Goal: Information Seeking & Learning: Learn about a topic

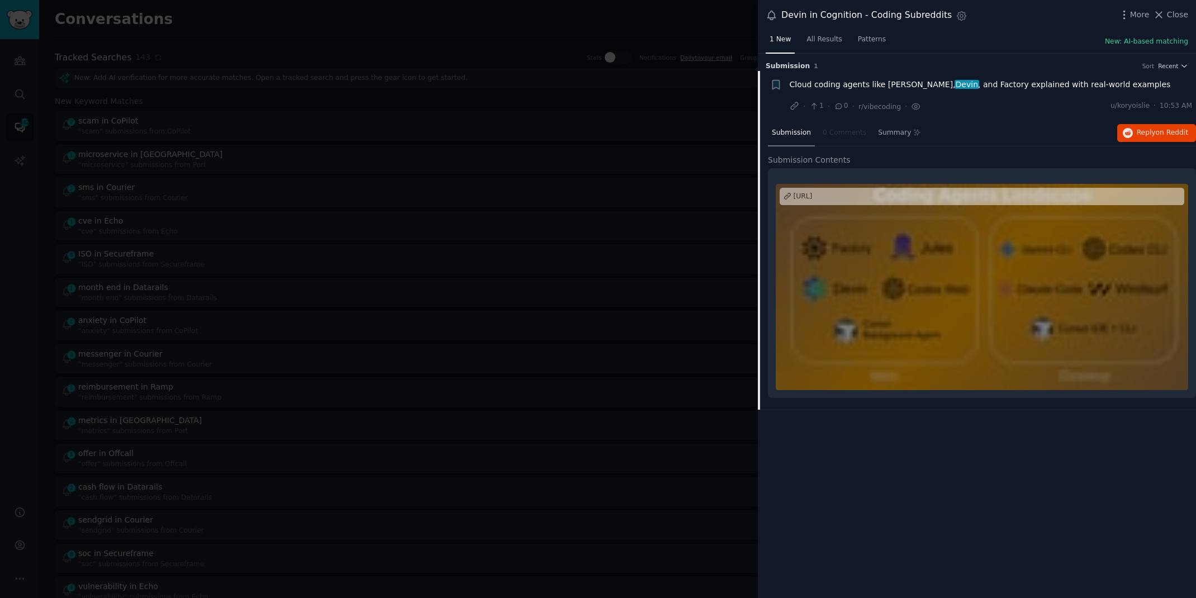
scroll to position [1186, 0]
click at [275, 23] on div at bounding box center [598, 299] width 1196 height 598
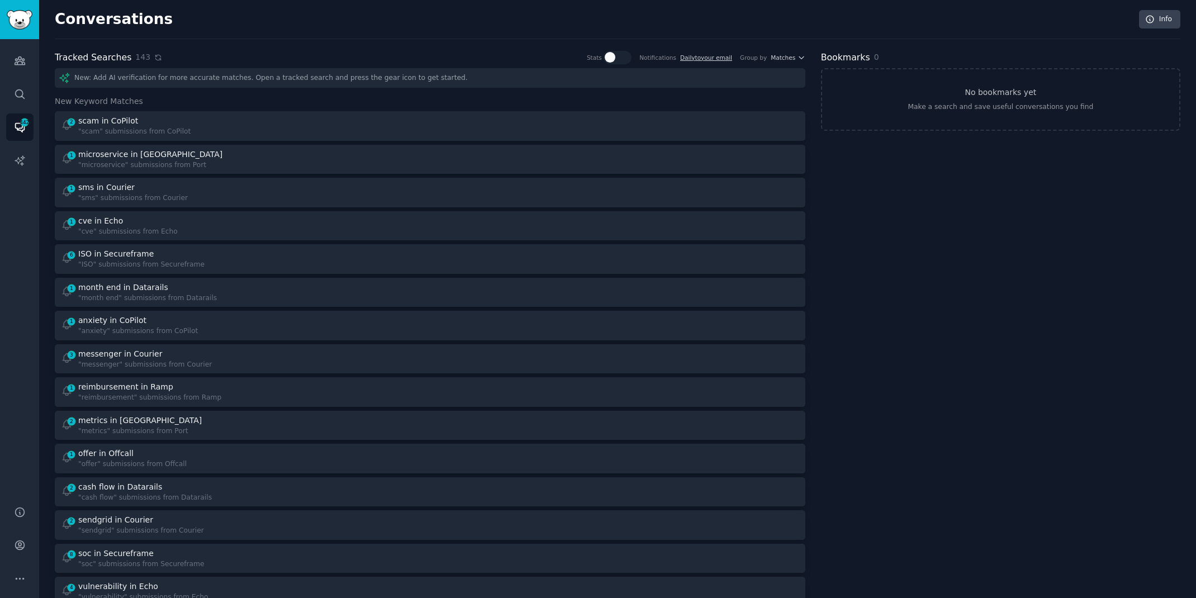
click at [155, 58] on icon at bounding box center [157, 57] width 5 height 5
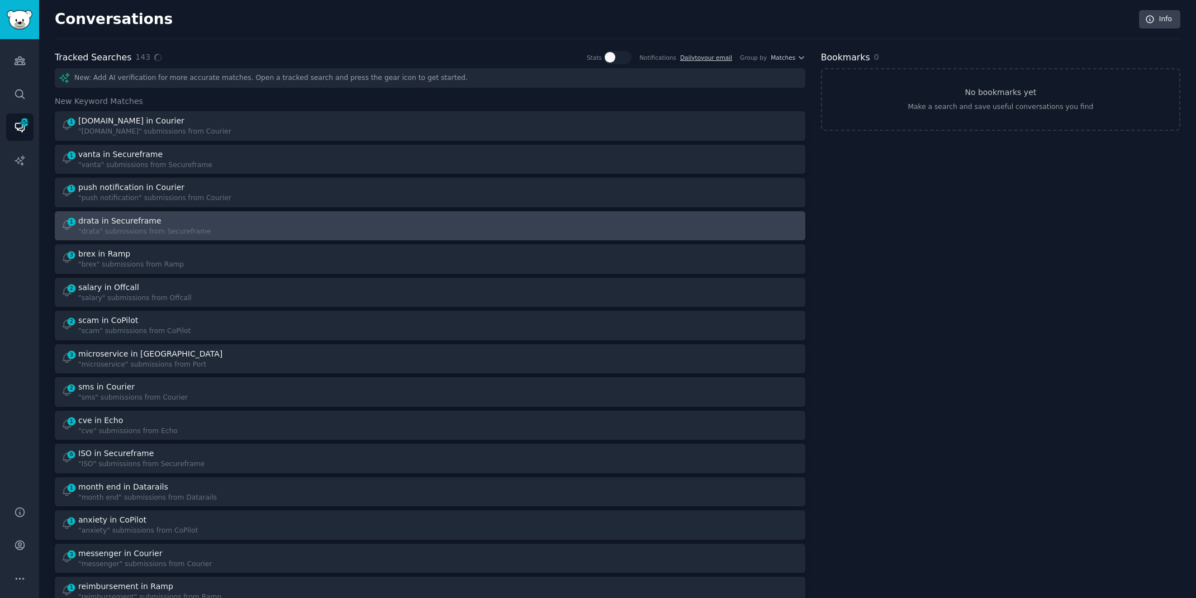
click at [107, 223] on div "drata in Secureframe" at bounding box center [119, 221] width 83 height 12
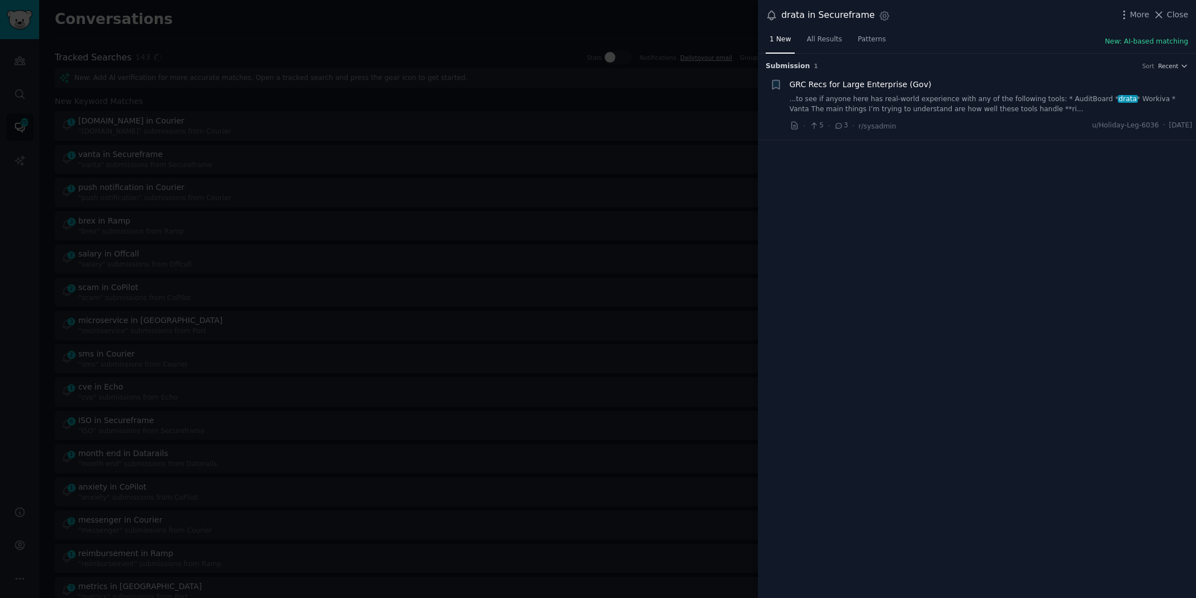
click at [987, 106] on link "...to see if anyone here has real-world experience with any of the following to…" at bounding box center [990, 104] width 403 height 20
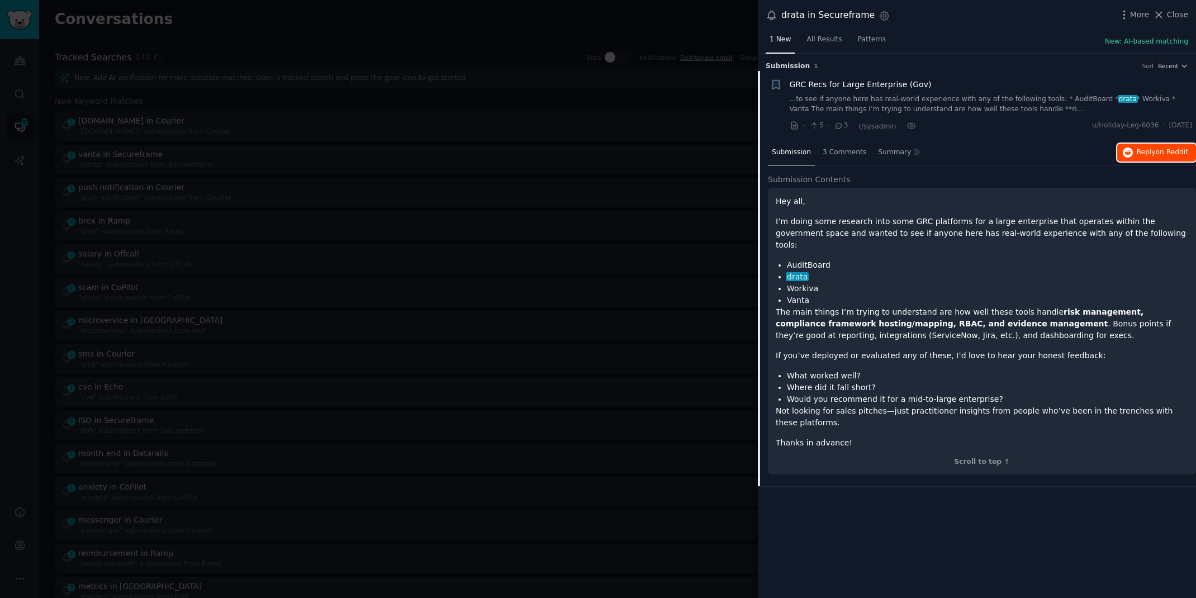
click at [1148, 153] on span "Reply on Reddit" at bounding box center [1161, 152] width 51 height 10
click at [283, 31] on div at bounding box center [598, 299] width 1196 height 598
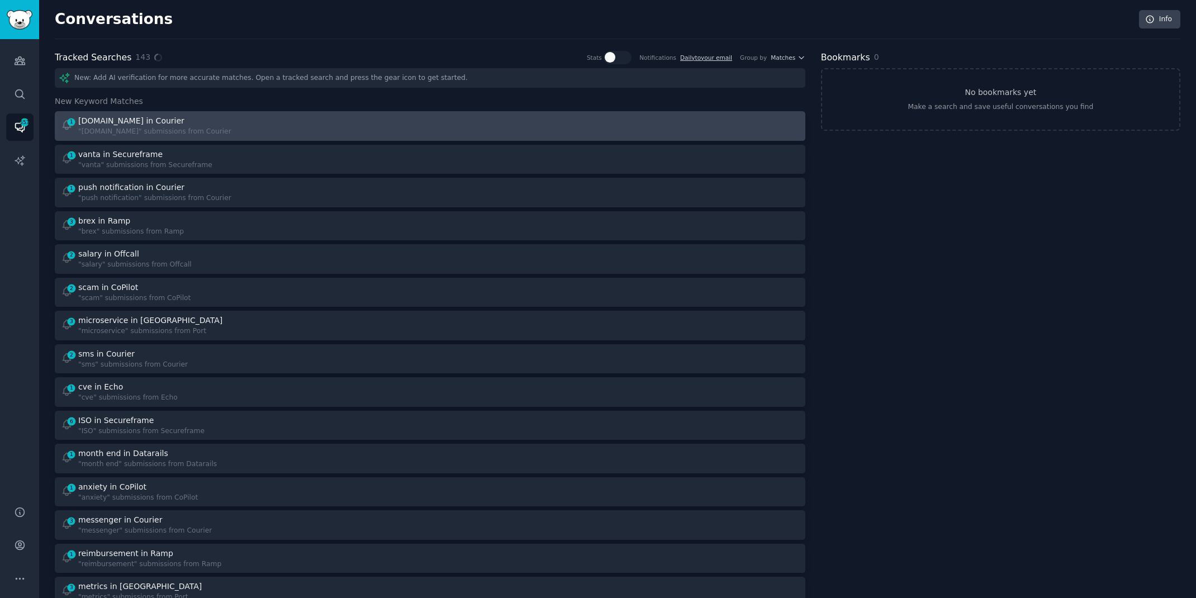
click at [189, 128] on div ""[DOMAIN_NAME]" submissions from Courier" at bounding box center [154, 132] width 153 height 10
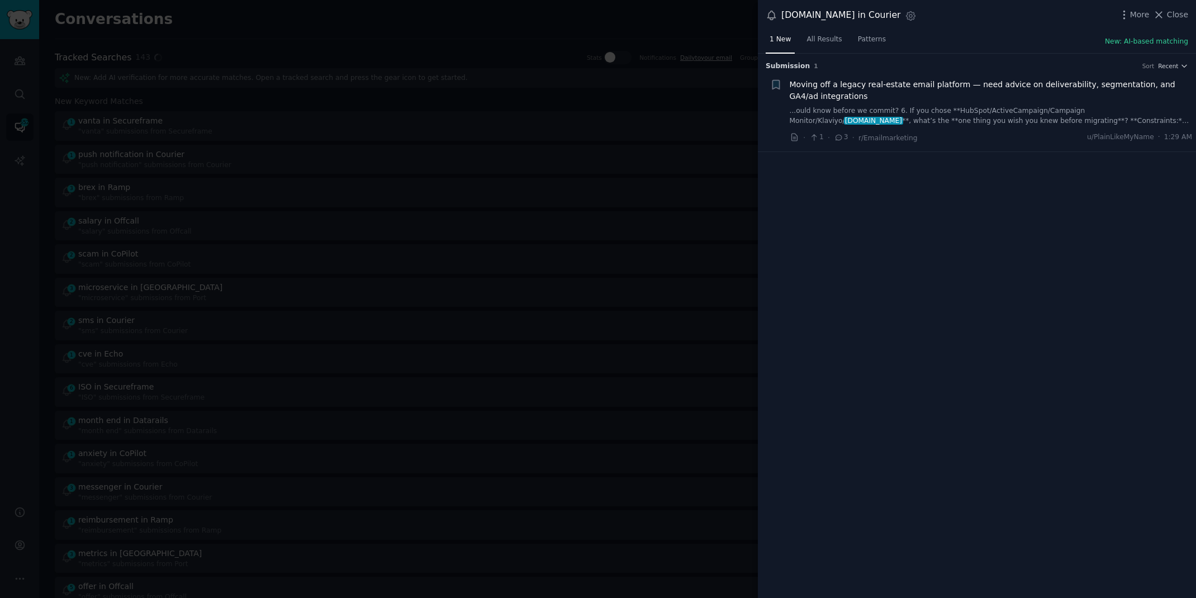
click at [1010, 109] on link "...ould know before we commit? 6. If you chose **HubSpot/ActiveCampaign/Campaig…" at bounding box center [990, 116] width 403 height 20
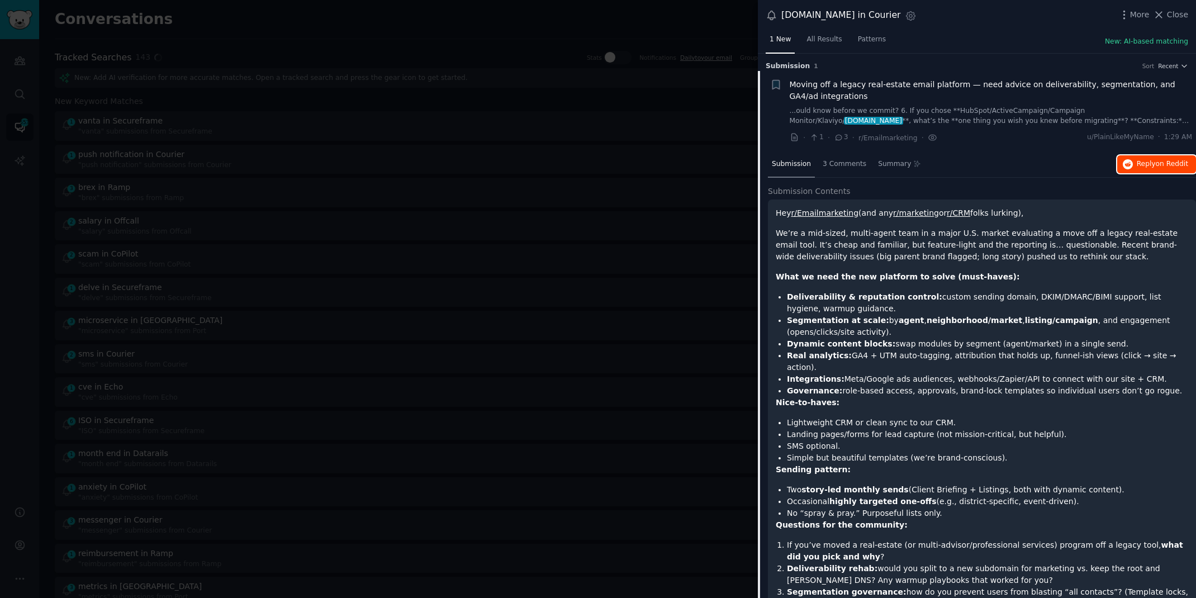
click at [1163, 162] on span "on Reddit" at bounding box center [1171, 164] width 32 height 8
click at [310, 20] on div at bounding box center [598, 299] width 1196 height 598
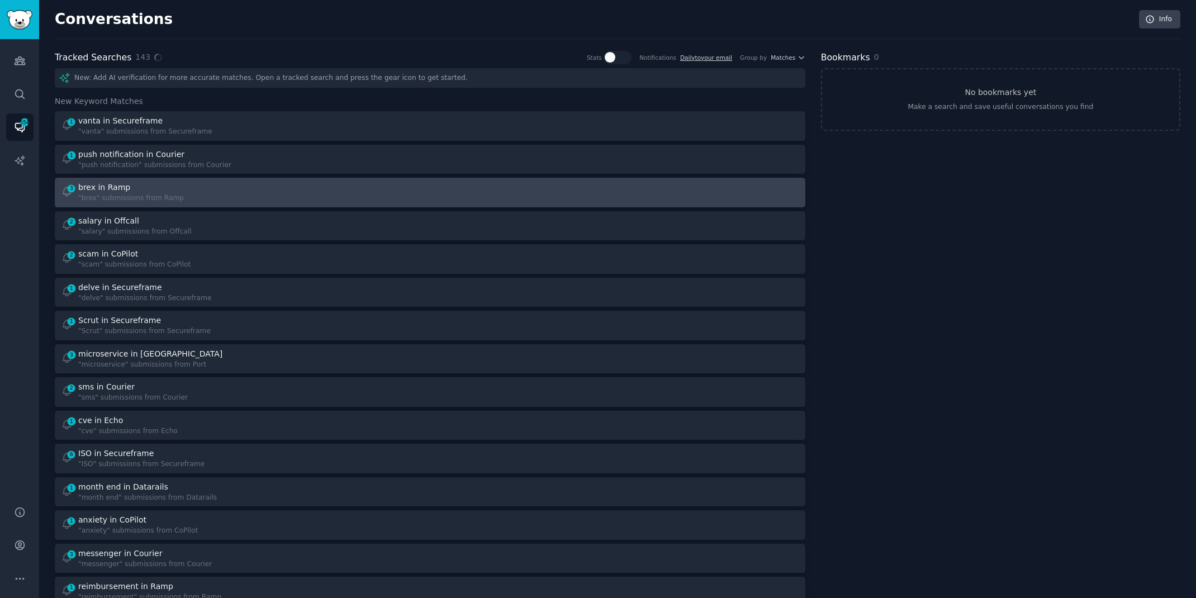
click at [258, 190] on div "3 brex in Ramp "brex" submissions from Ramp" at bounding box center [241, 193] width 361 height 22
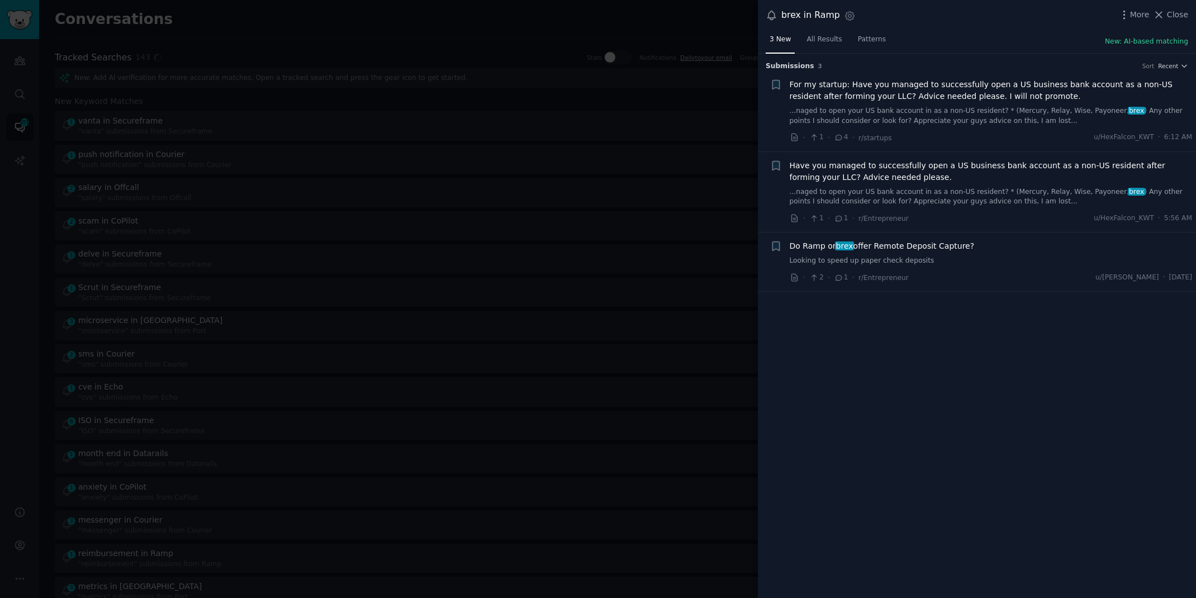
click at [38, 350] on div at bounding box center [598, 299] width 1196 height 598
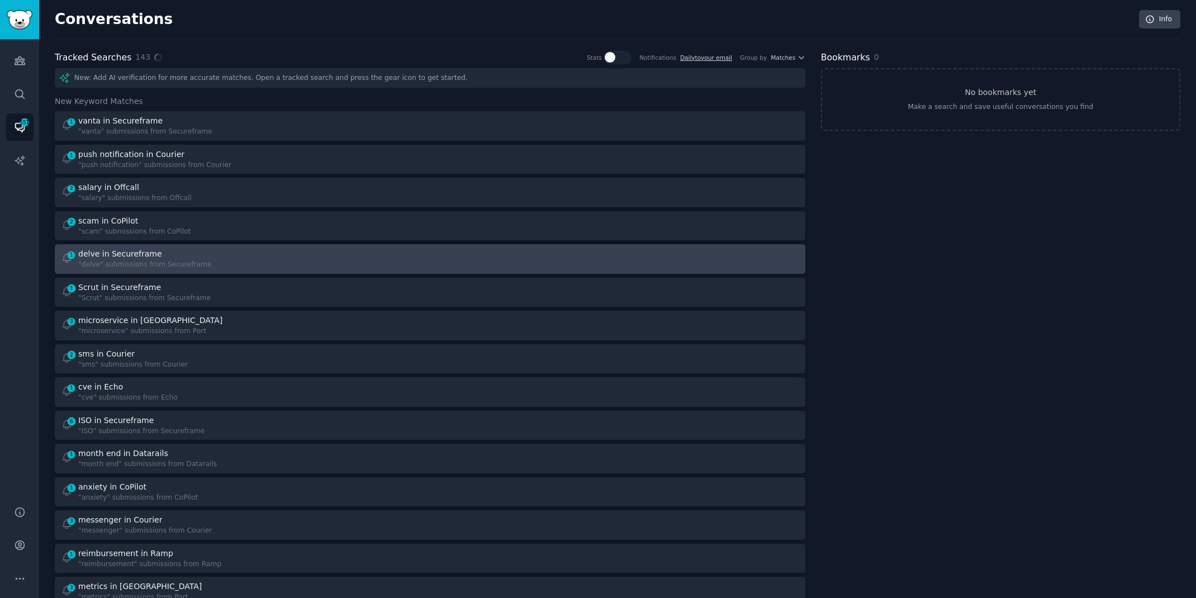
click at [118, 253] on div "delve in Secureframe" at bounding box center [120, 254] width 84 height 12
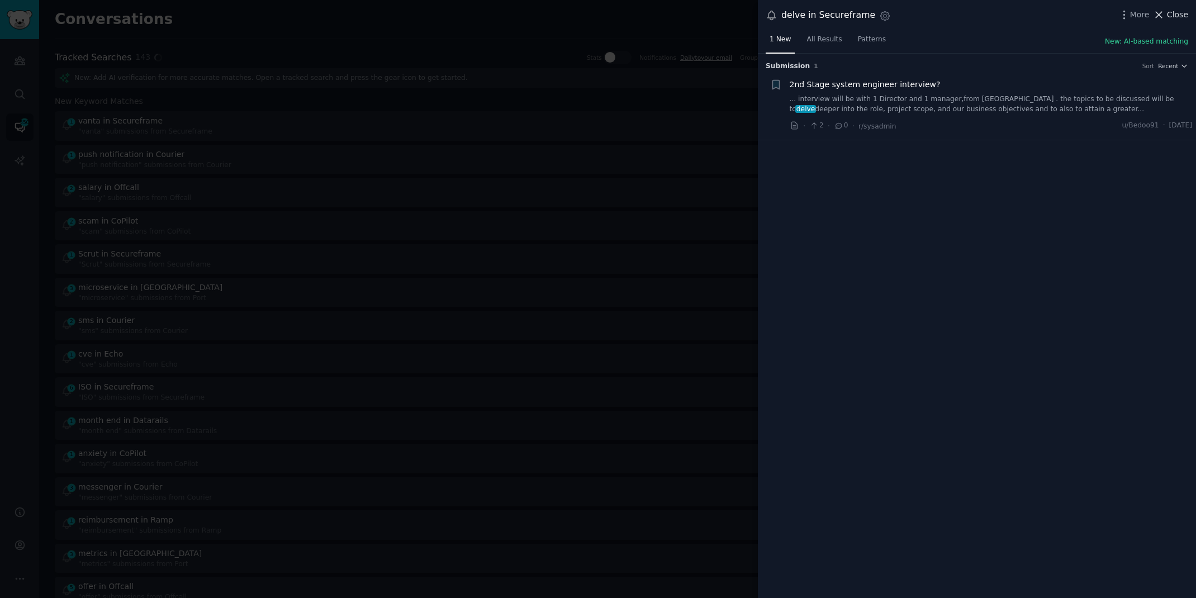
click at [1174, 9] on span "Close" at bounding box center [1177, 15] width 21 height 12
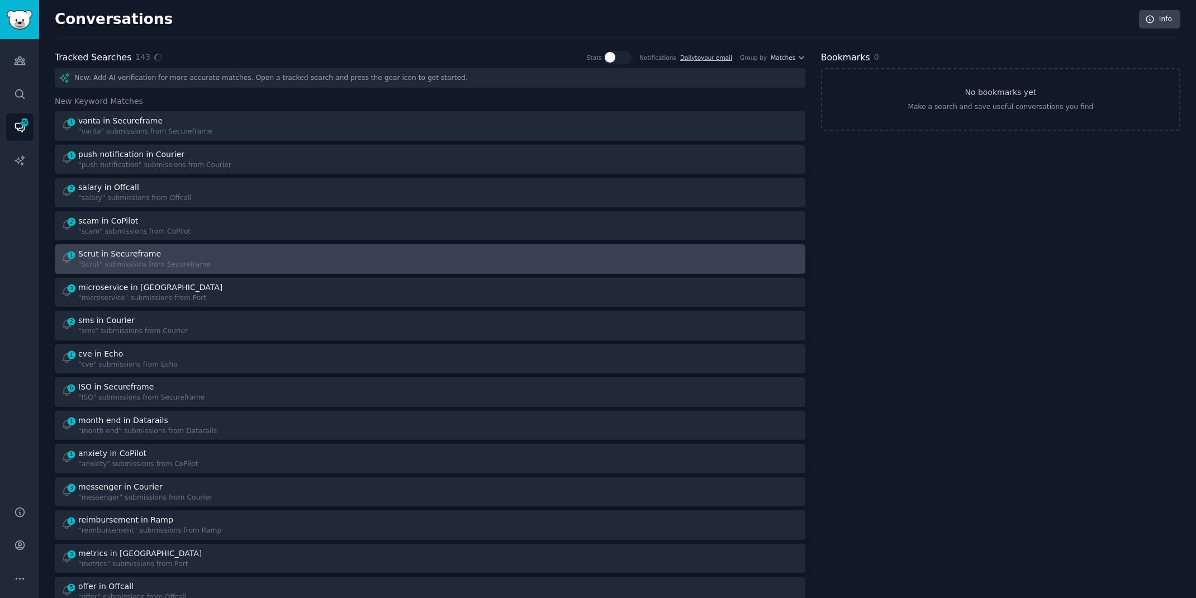
click at [153, 252] on div "Scrut in Secureframe" at bounding box center [119, 254] width 83 height 12
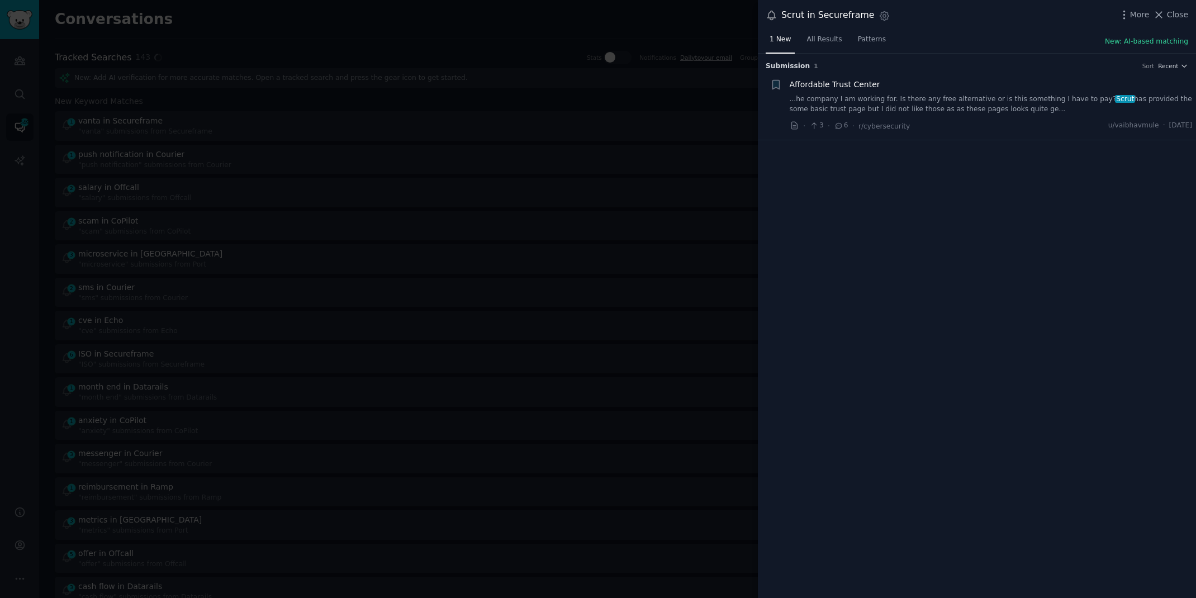
click at [1032, 99] on link "...he company I am working for. Is there any free alternative or is this someth…" at bounding box center [990, 104] width 403 height 20
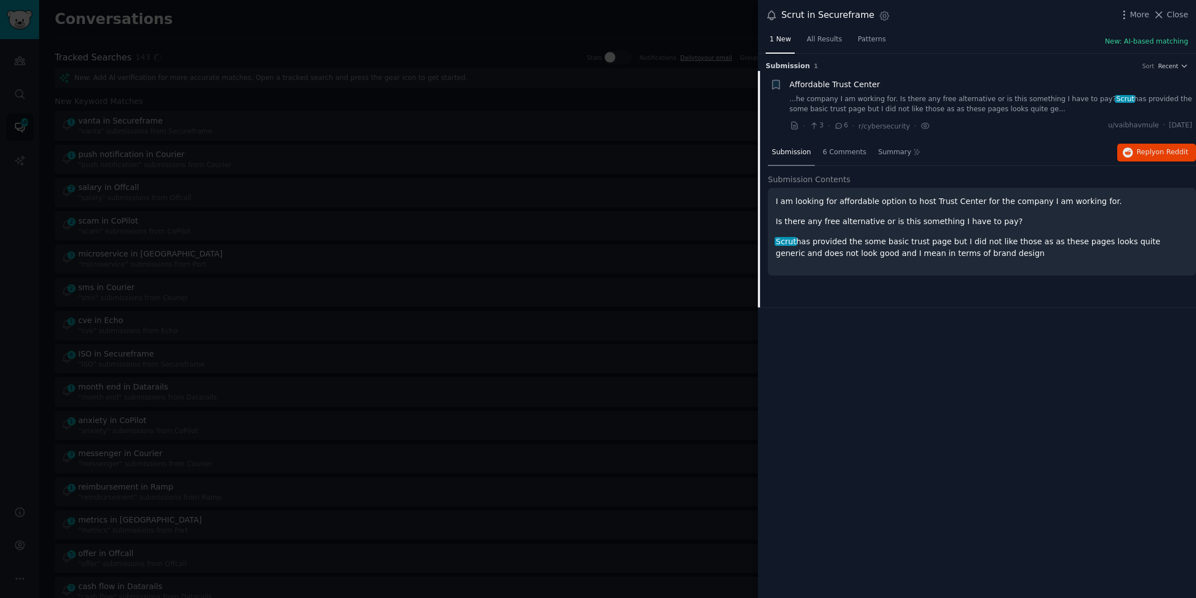
click at [26, 391] on div at bounding box center [598, 299] width 1196 height 598
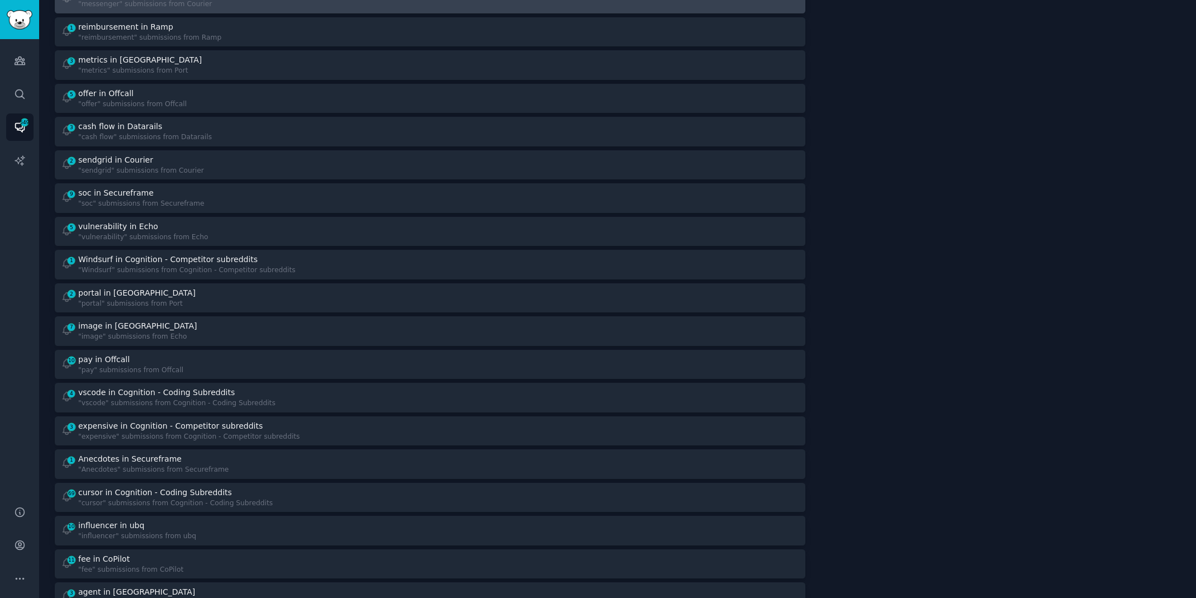
scroll to position [515, 0]
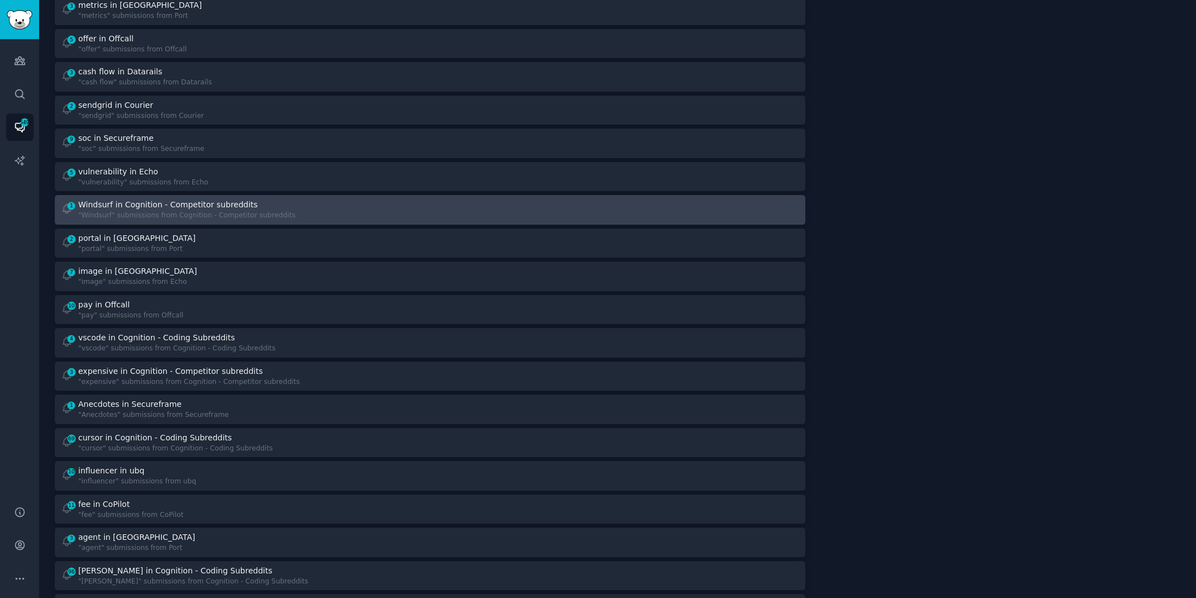
click at [192, 199] on div "Windsurf in Cognition - Competitor subreddits" at bounding box center [167, 205] width 179 height 12
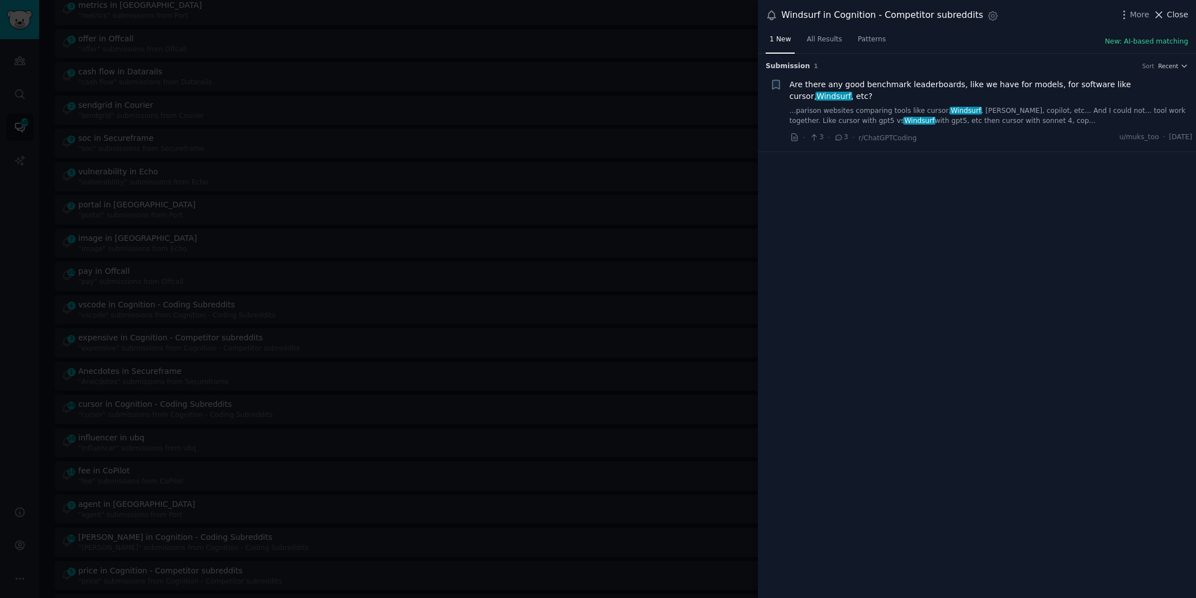
click at [1168, 12] on span "Close" at bounding box center [1177, 15] width 21 height 12
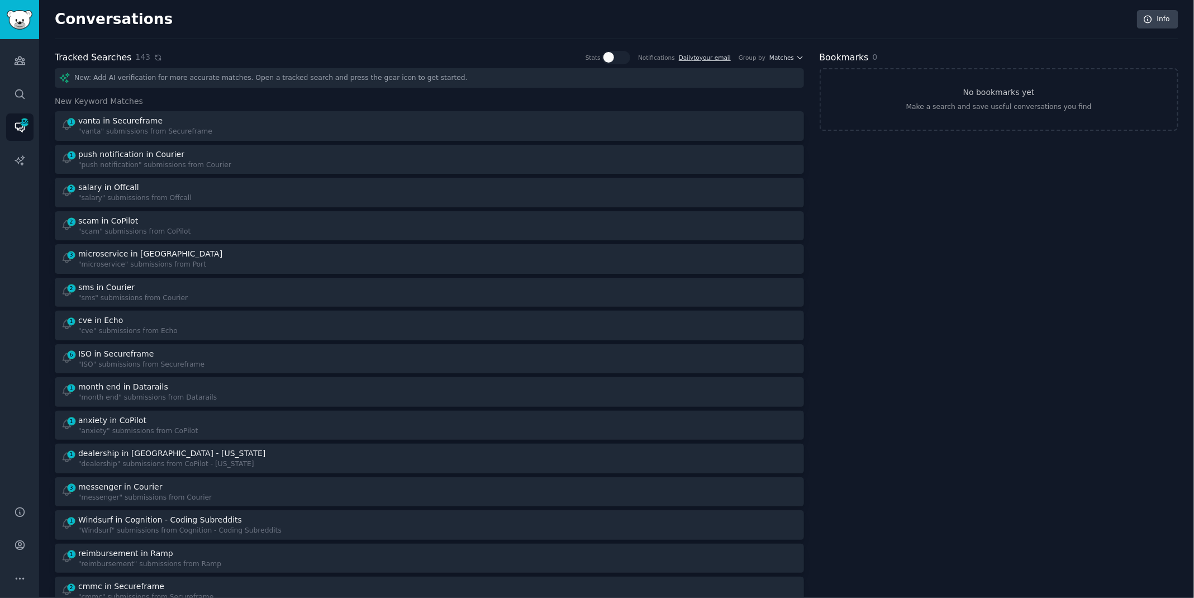
click at [155, 58] on icon at bounding box center [157, 57] width 5 height 5
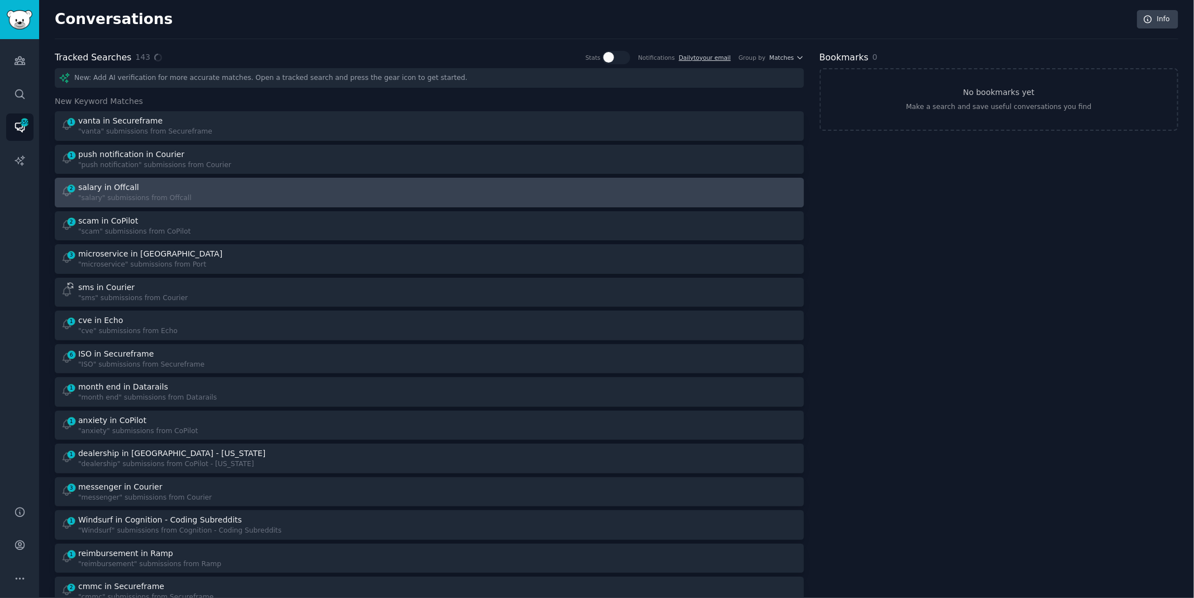
click at [147, 179] on link "2 salary in Offcall "salary" submissions from Offcall" at bounding box center [429, 193] width 749 height 30
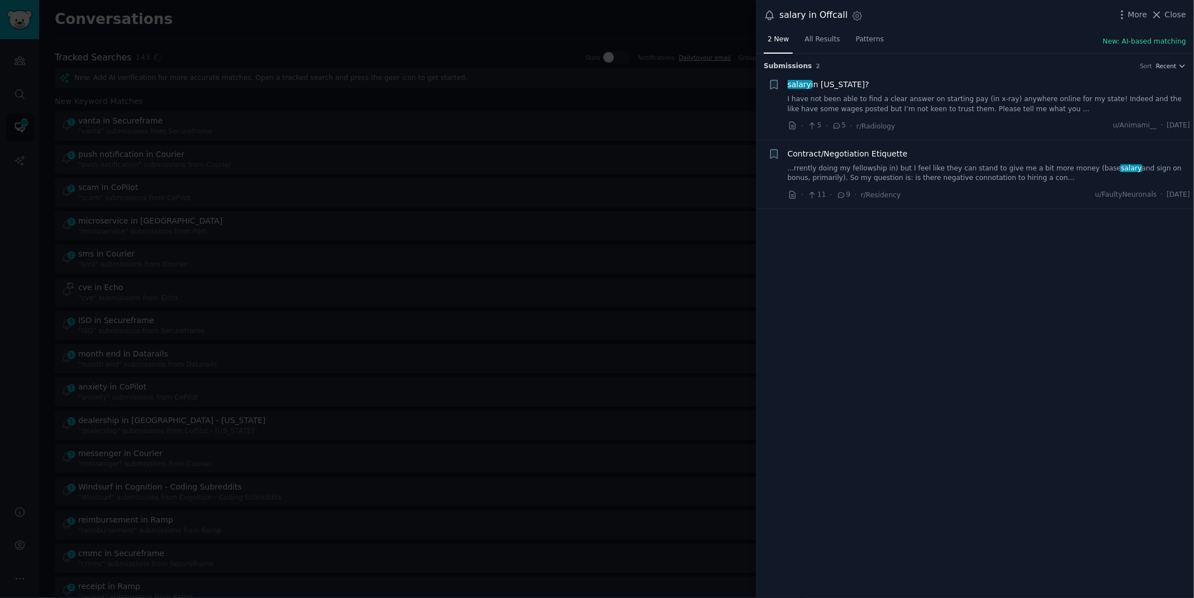
click at [960, 174] on link "...rrently doing my fellowship in) but I feel like they can stand to give me a …" at bounding box center [989, 174] width 403 height 20
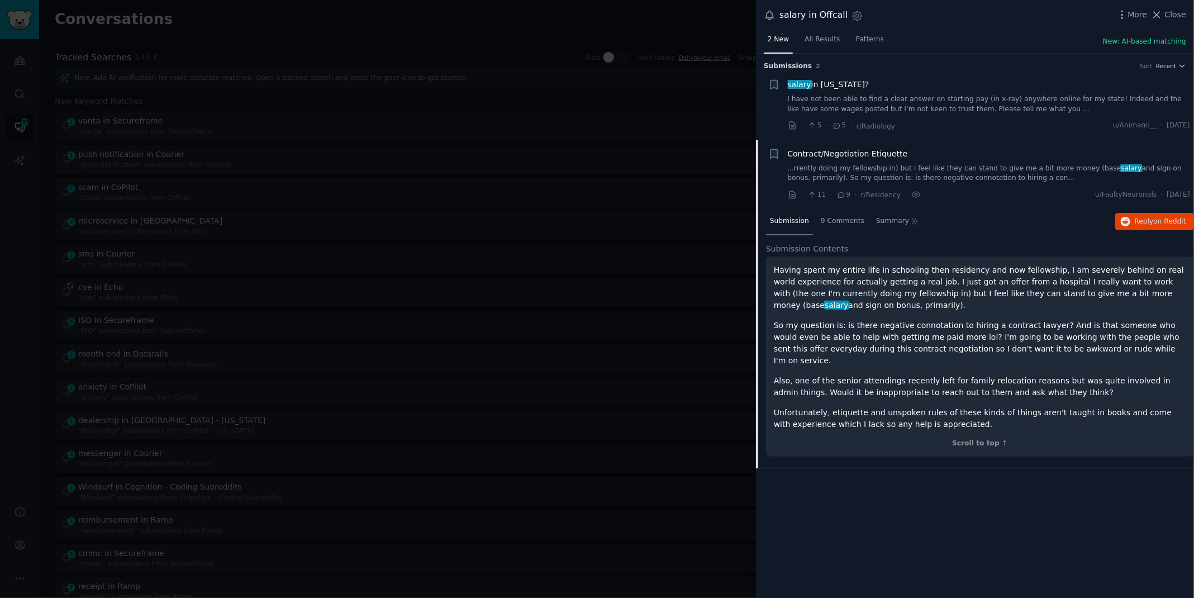
click at [962, 102] on link "I have not been able to find a clear answer on starting pay (in x-ray) anywhere…" at bounding box center [989, 104] width 403 height 20
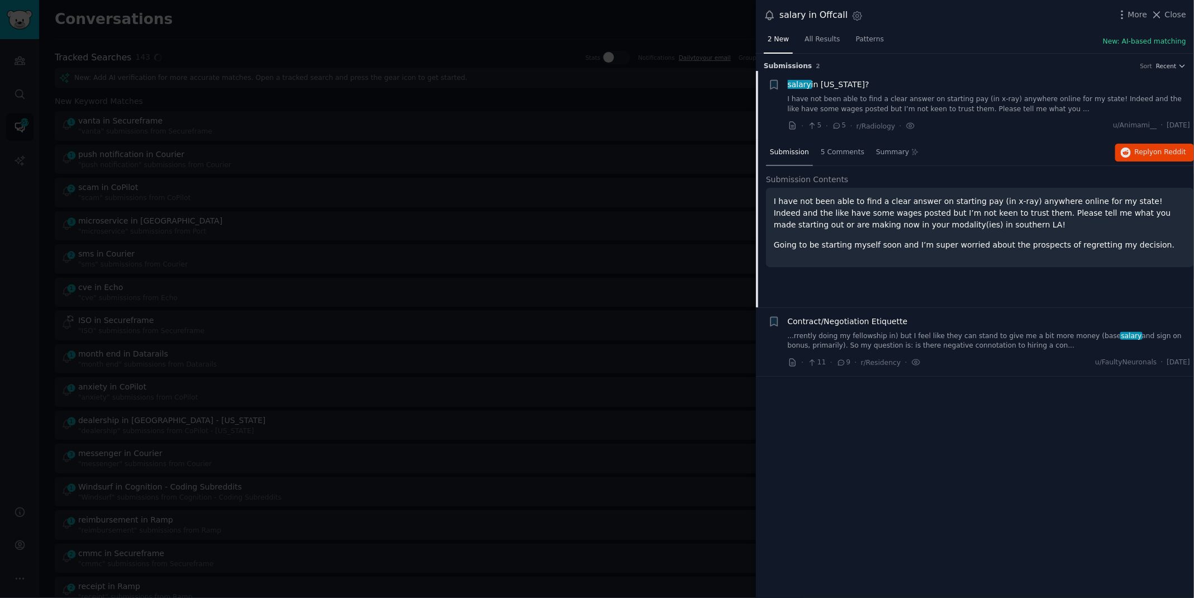
click at [962, 102] on link "I have not been able to find a clear answer on starting pay (in x-ray) anywhere…" at bounding box center [989, 104] width 403 height 20
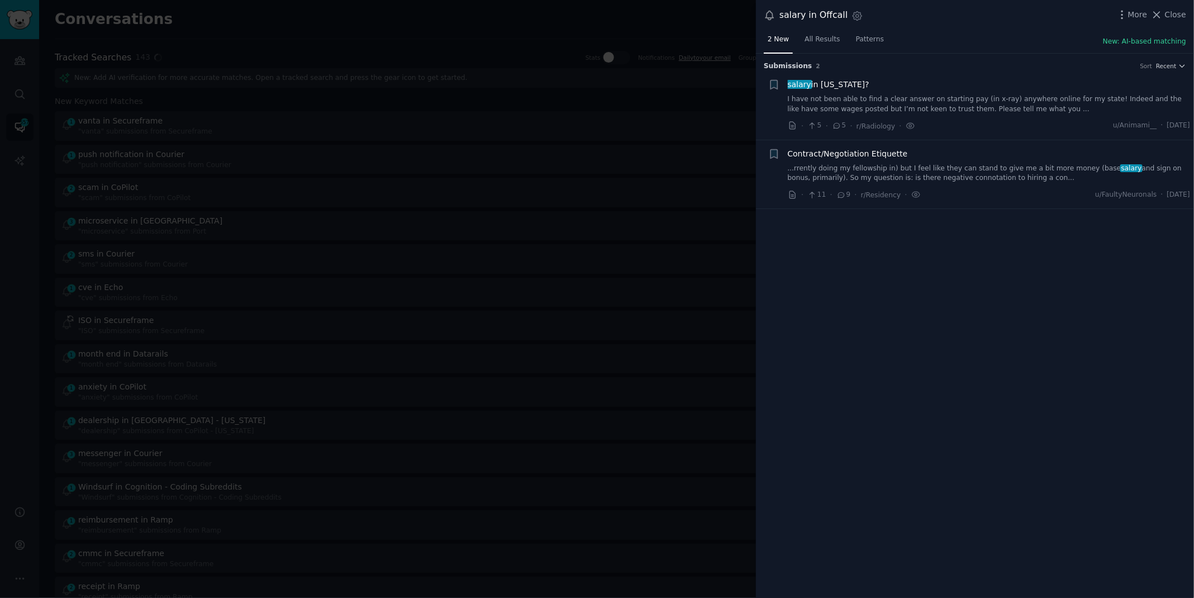
click at [962, 102] on link "I have not been able to find a clear answer on starting pay (in x-ray) anywhere…" at bounding box center [989, 104] width 403 height 20
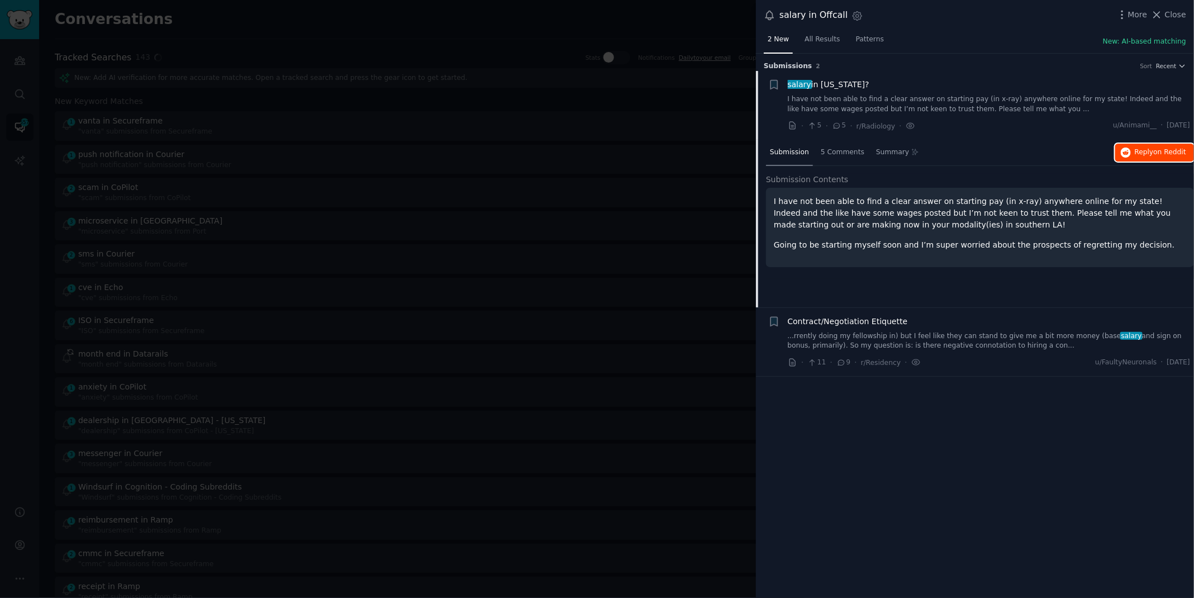
click at [1156, 150] on span "on Reddit" at bounding box center [1170, 152] width 32 height 8
click at [306, 12] on div at bounding box center [597, 299] width 1194 height 598
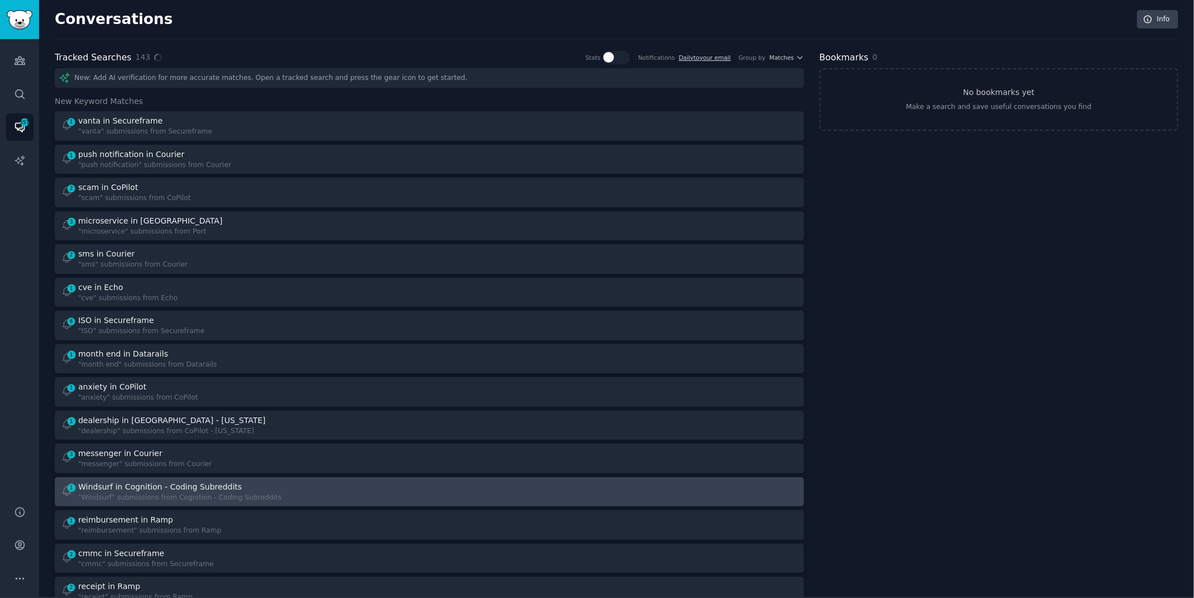
click at [189, 499] on div ""Windsurf" submissions from Cognition - Coding Subreddits" at bounding box center [179, 498] width 203 height 10
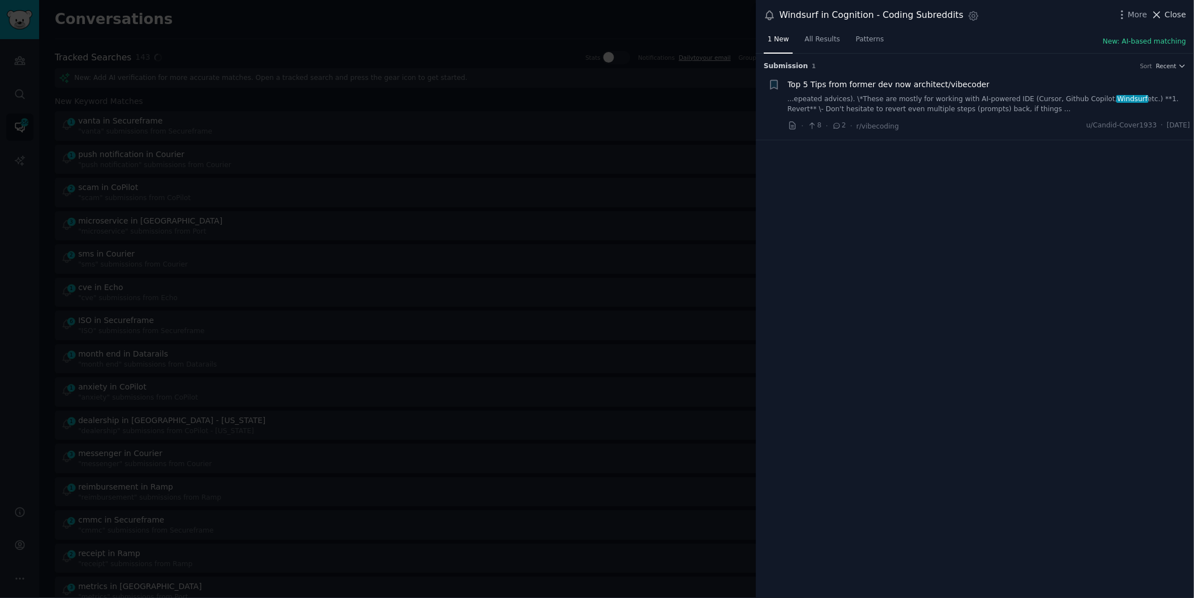
click at [1169, 11] on span "Close" at bounding box center [1175, 15] width 21 height 12
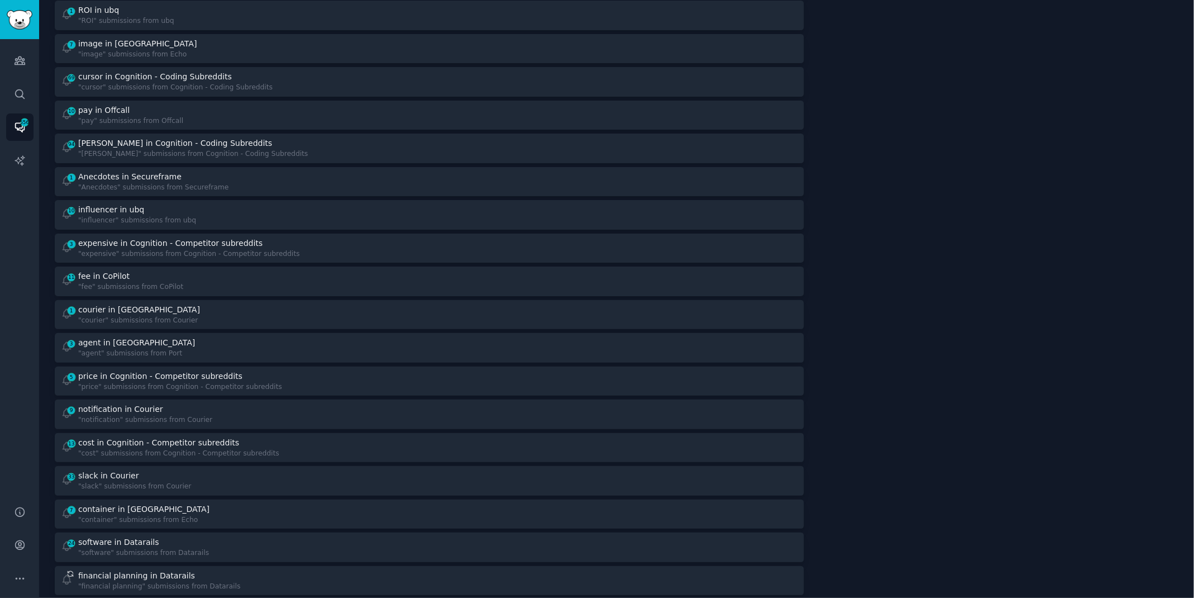
scroll to position [972, 0]
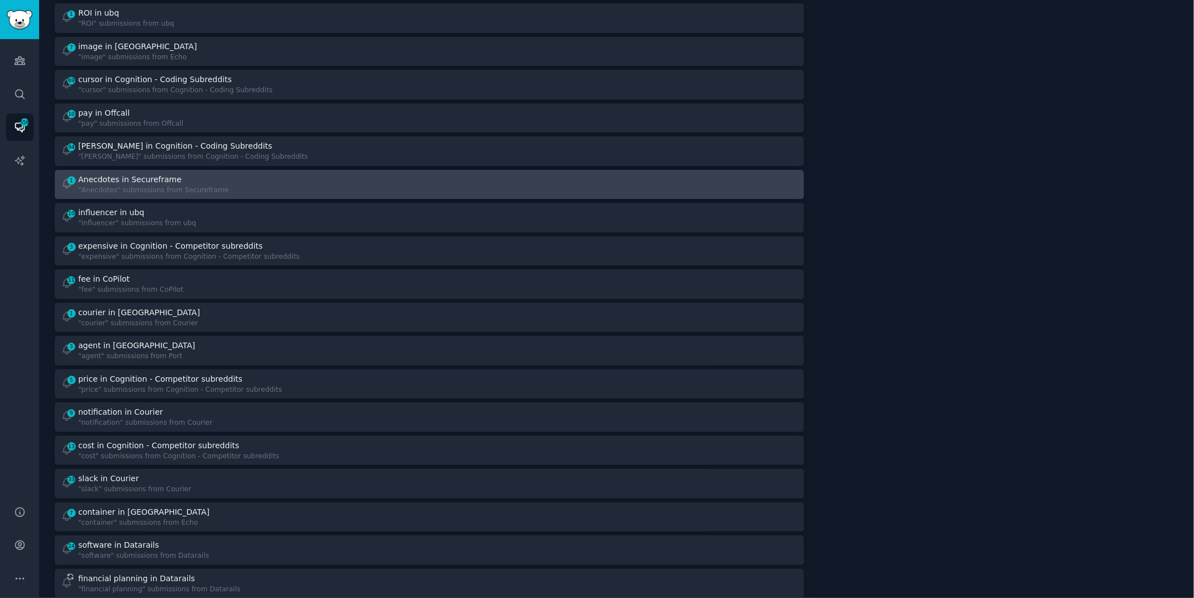
click at [351, 186] on div "1 Anecdotes in Secureframe "Anecdotes" submissions from Secureframe" at bounding box center [241, 185] width 361 height 22
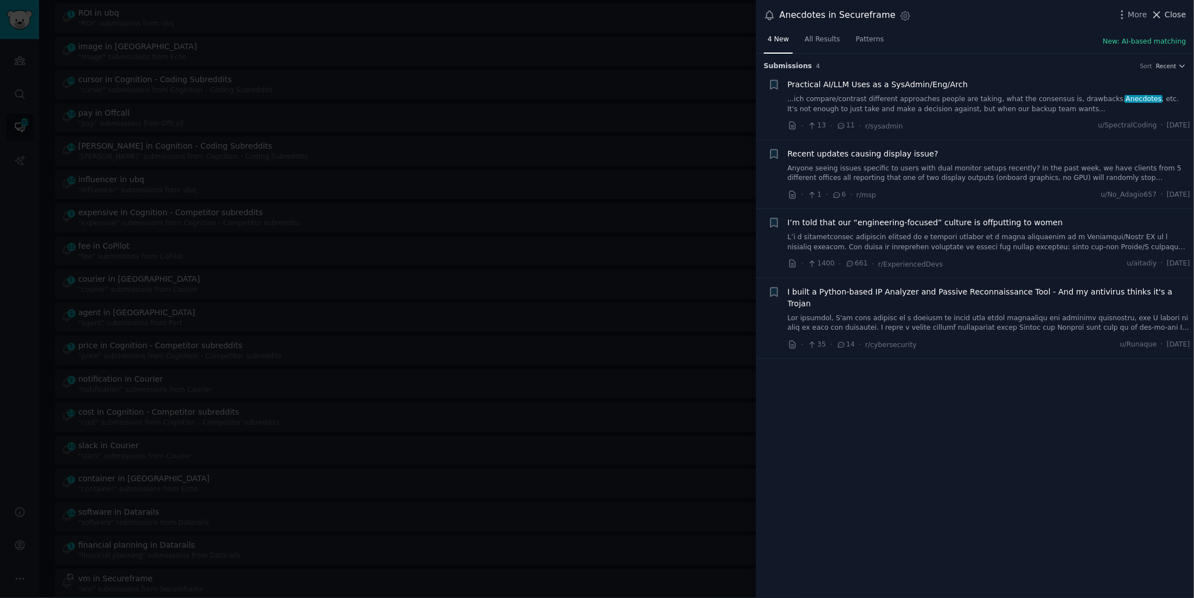
click at [1164, 16] on button "Close" at bounding box center [1168, 15] width 35 height 12
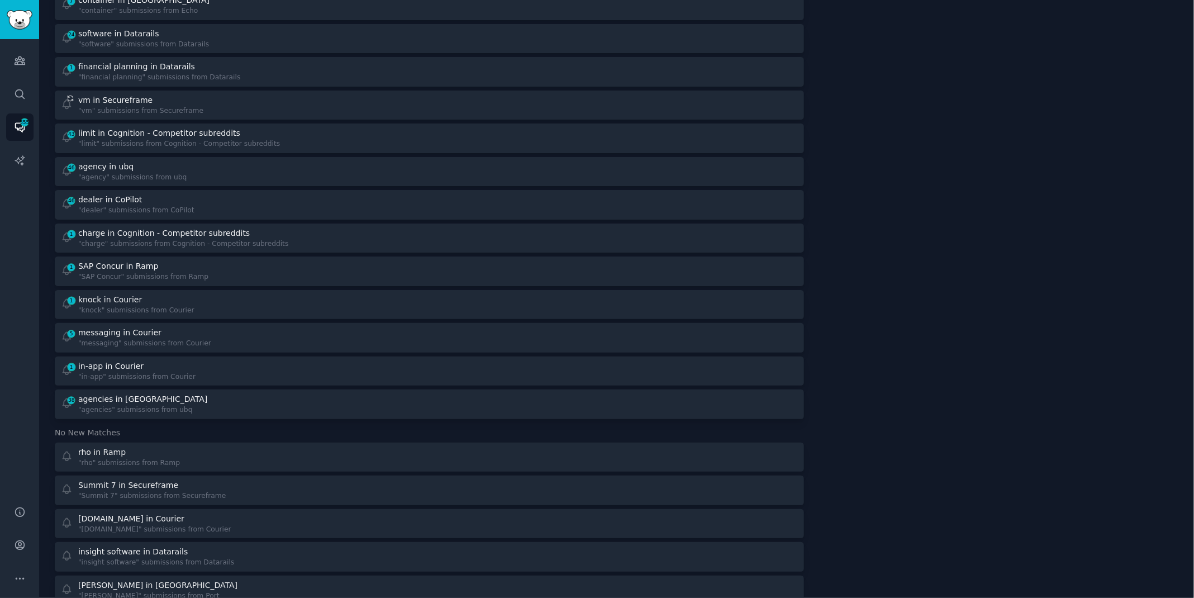
scroll to position [1464, 0]
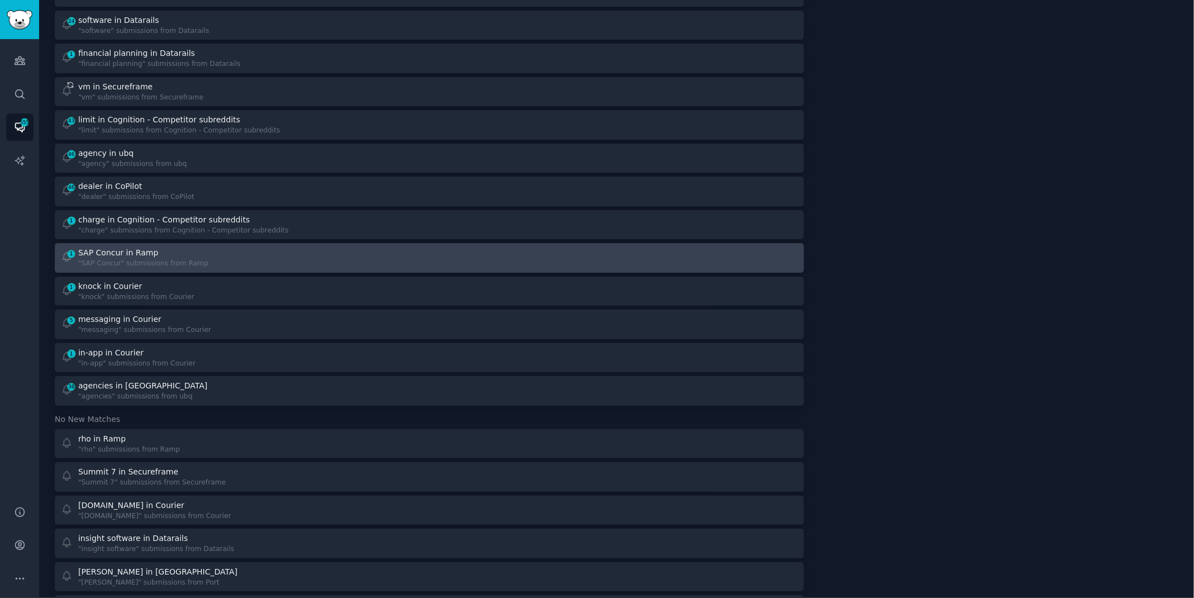
click at [395, 256] on div "1 SAP Concur in Ramp "SAP Concur" submissions from Ramp" at bounding box center [241, 258] width 361 height 22
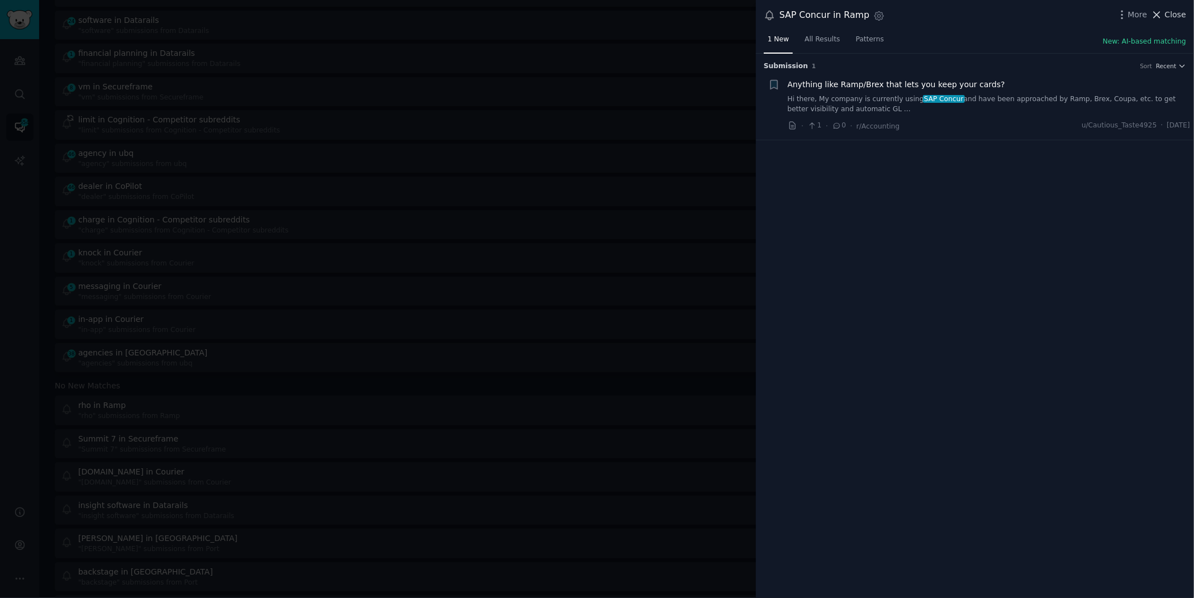
click at [1175, 14] on span "Close" at bounding box center [1175, 15] width 21 height 12
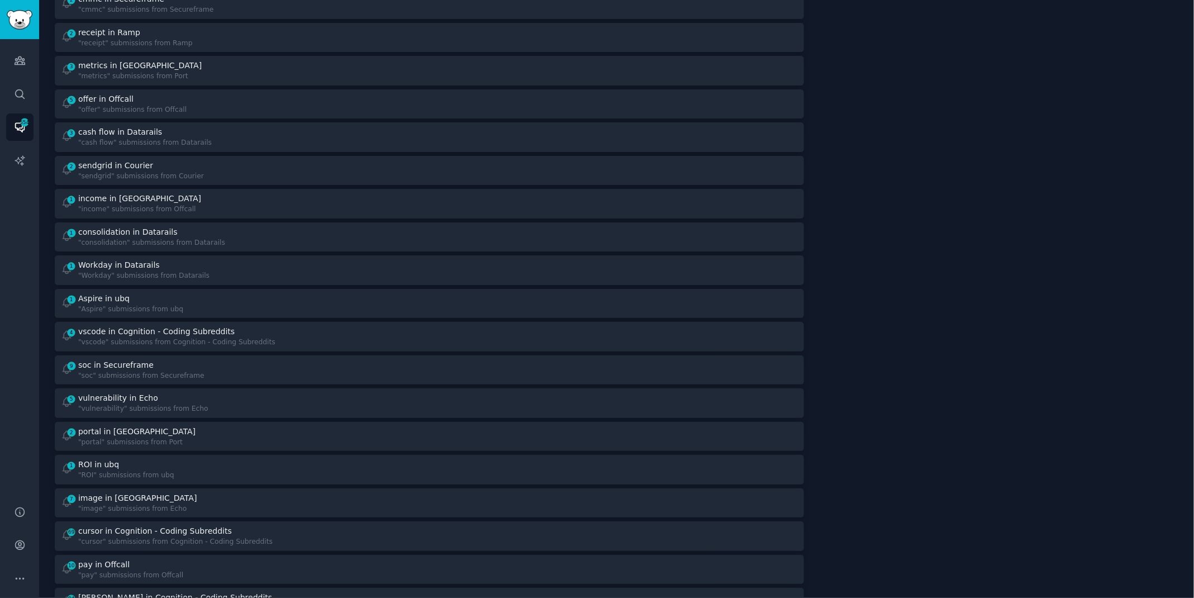
scroll to position [366, 0]
